Goal: Information Seeking & Learning: Check status

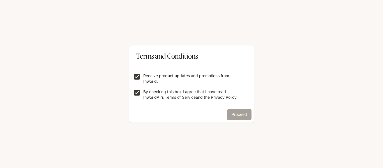
click at [236, 113] on button "Proceed" at bounding box center [239, 114] width 24 height 11
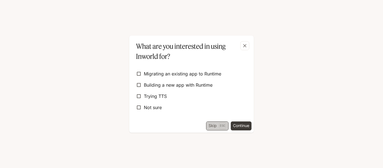
click at [215, 122] on button "Skip Esc" at bounding box center [217, 125] width 22 height 9
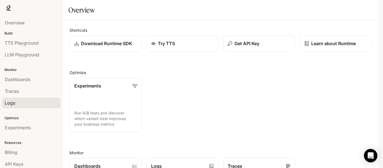
click at [19, 103] on div "Logs" at bounding box center [31, 102] width 53 height 7
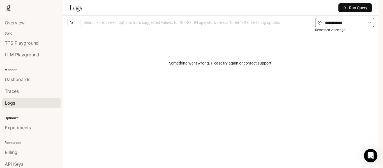
click at [370, 25] on icon at bounding box center [369, 23] width 4 height 4
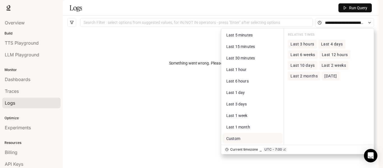
click at [239, 141] on span "Custom" at bounding box center [233, 138] width 14 height 4
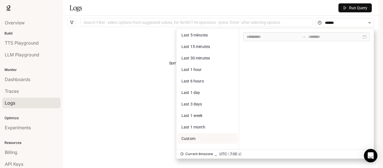
click at [194, 141] on span "Custom" at bounding box center [188, 138] width 14 height 4
click at [285, 41] on div at bounding box center [306, 36] width 127 height 9
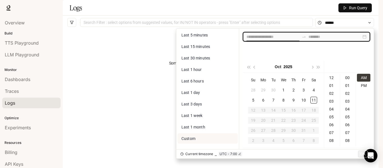
type input "**********"
click at [254, 67] on span "button" at bounding box center [254, 67] width 3 height 3
click at [249, 68] on span "button" at bounding box center [248, 67] width 3 height 3
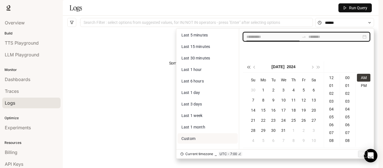
click at [249, 68] on span "button" at bounding box center [248, 67] width 3 height 3
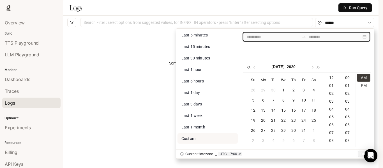
click at [249, 68] on span "button" at bounding box center [248, 67] width 3 height 3
click at [319, 66] on button "button" at bounding box center [318, 66] width 6 height 11
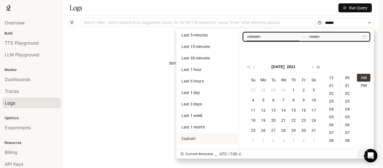
click at [319, 66] on button "button" at bounding box center [318, 66] width 6 height 11
click at [273, 90] on div "1" at bounding box center [273, 90] width 7 height 7
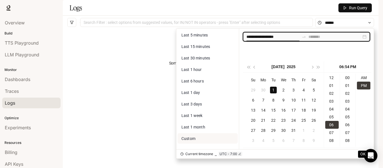
scroll to position [424, 0]
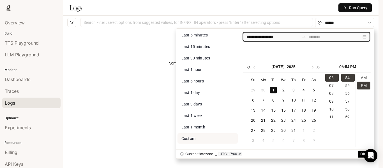
click at [249, 67] on span "button" at bounding box center [248, 67] width 3 height 3
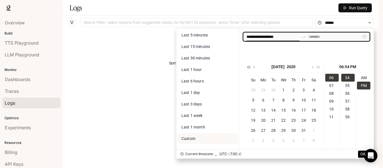
click at [249, 67] on span "button" at bounding box center [248, 67] width 3 height 3
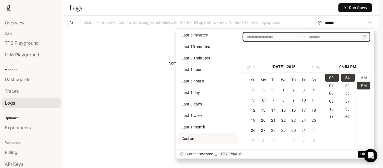
click at [263, 100] on div "6" at bounding box center [263, 100] width 7 height 7
type input "**********"
click at [322, 40] on input at bounding box center [334, 37] width 53 height 6
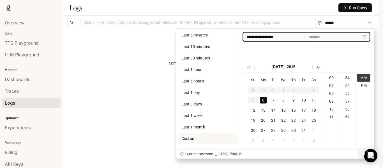
click at [319, 68] on button "button" at bounding box center [318, 66] width 6 height 11
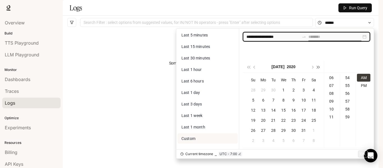
click at [319, 68] on button "button" at bounding box center [318, 66] width 6 height 11
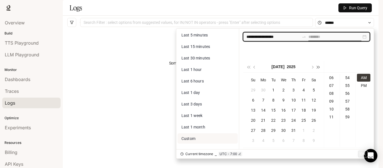
click at [319, 68] on button "button" at bounding box center [318, 66] width 6 height 11
click at [246, 68] on button "button" at bounding box center [248, 66] width 6 height 11
click at [274, 101] on div "8" at bounding box center [273, 100] width 7 height 7
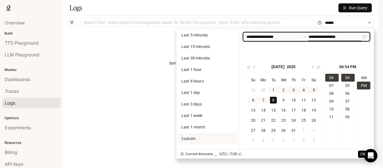
type input "**********"
click at [363, 153] on span "OK" at bounding box center [362, 154] width 5 height 6
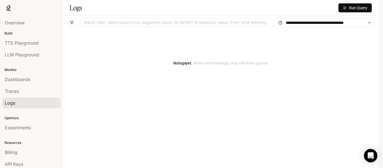
click at [352, 11] on span "Run Query" at bounding box center [358, 8] width 18 height 6
click at [25, 20] on div "Overview" at bounding box center [31, 22] width 53 height 7
